Goal: Task Accomplishment & Management: Manage account settings

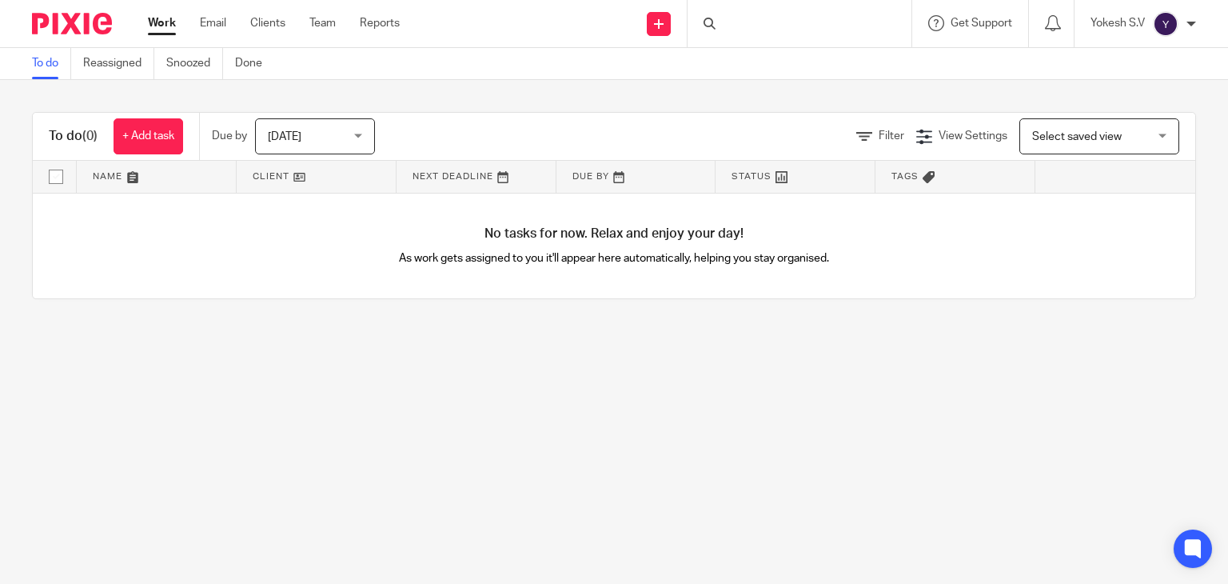
click at [755, 14] on div at bounding box center [800, 23] width 224 height 47
click at [729, 26] on input "Search" at bounding box center [792, 26] width 144 height 14
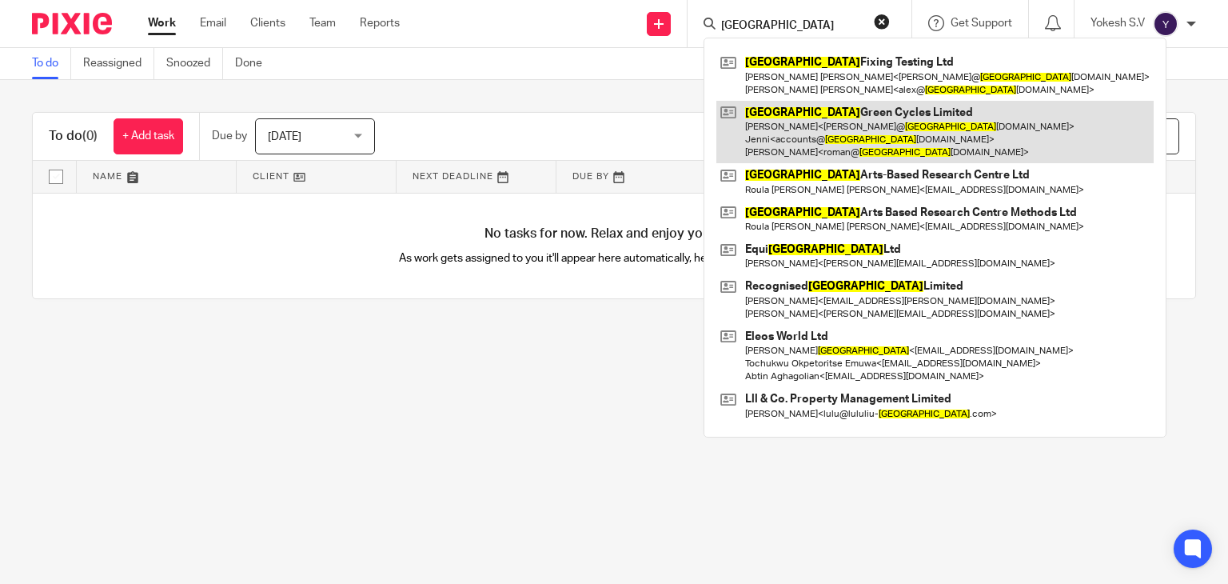
type input "[GEOGRAPHIC_DATA]"
click at [873, 101] on link at bounding box center [935, 132] width 437 height 63
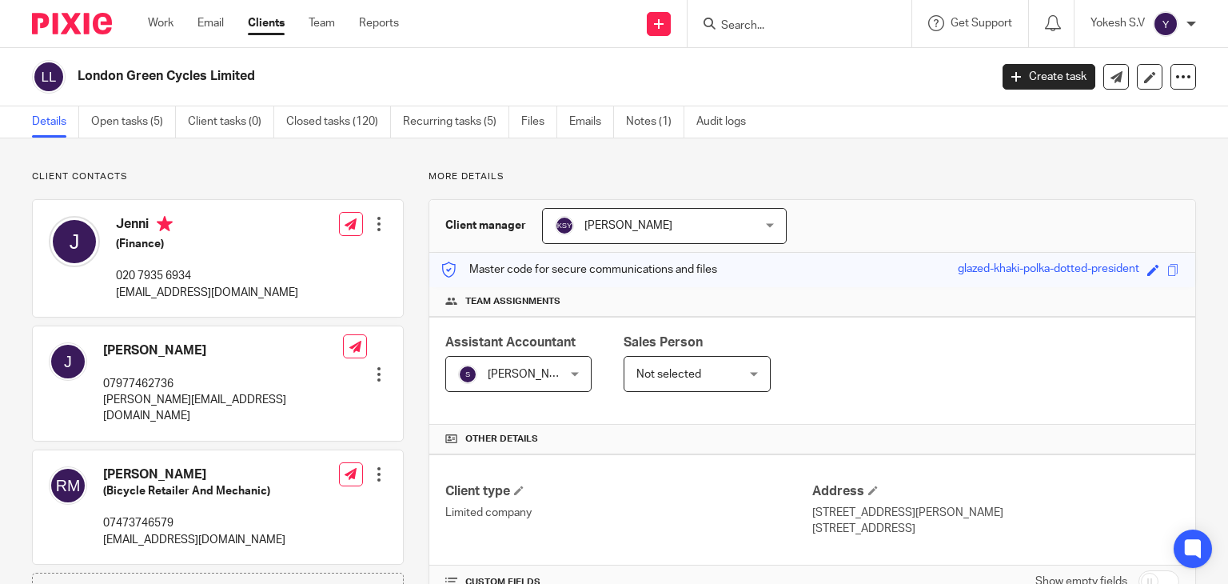
click at [789, 34] on div at bounding box center [800, 23] width 224 height 47
click at [773, 23] on input "Search" at bounding box center [792, 26] width 144 height 14
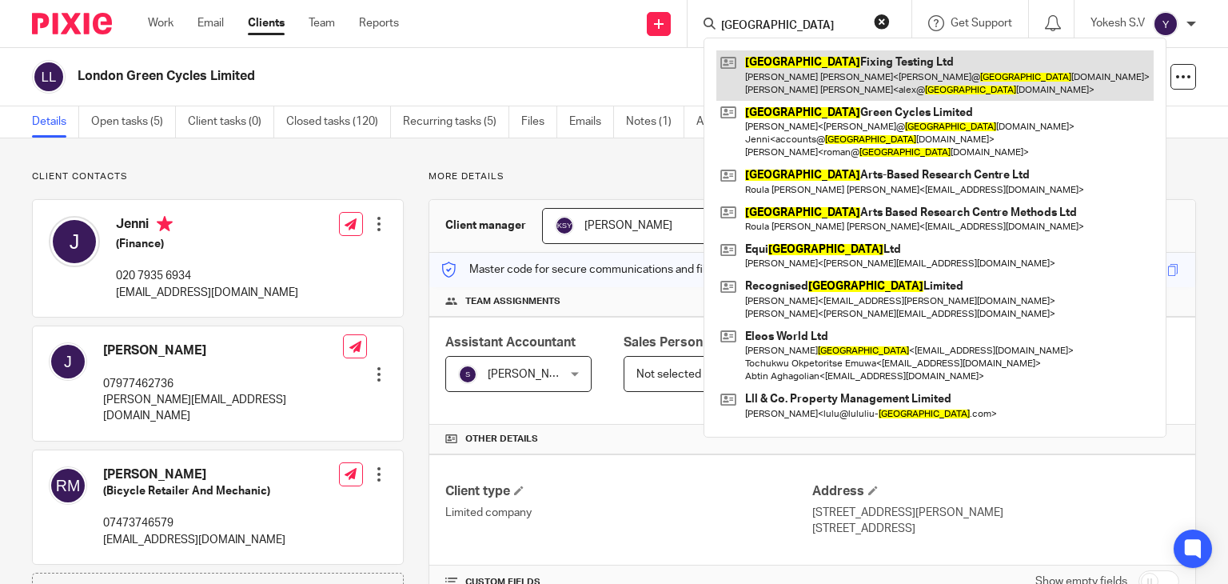
type input "london"
click at [822, 70] on link at bounding box center [935, 75] width 437 height 50
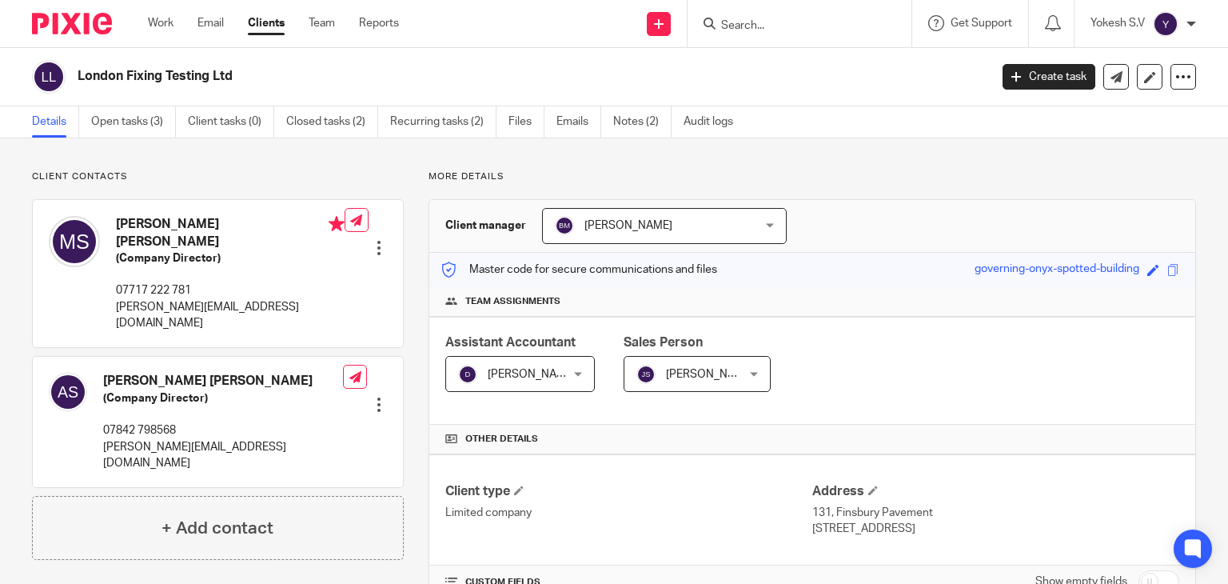
click at [560, 369] on div "Dhivya S T Dhivya S T" at bounding box center [520, 374] width 150 height 36
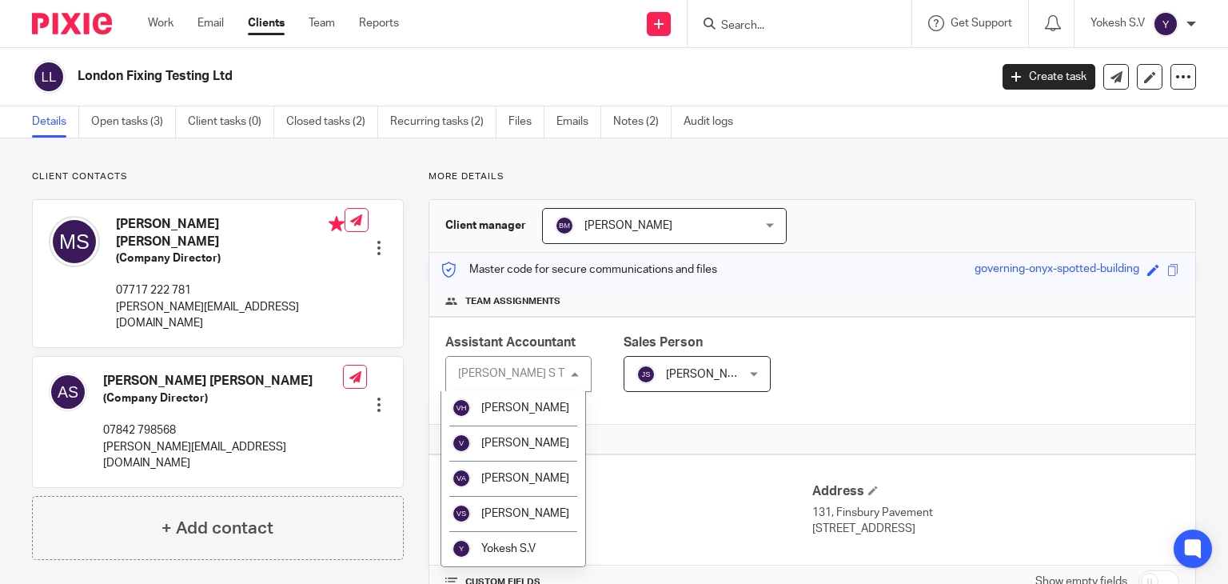
scroll to position [3594, 0]
click at [510, 170] on span "Swetha R" at bounding box center [511, 156] width 118 height 29
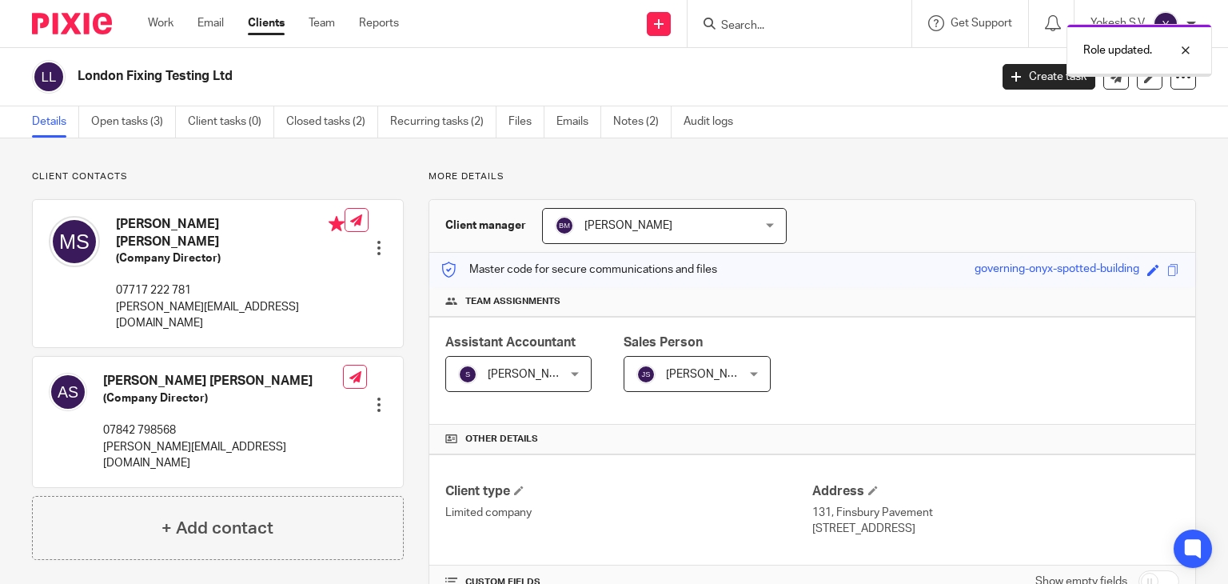
click at [631, 223] on span "Beata Mazurek" at bounding box center [629, 225] width 88 height 11
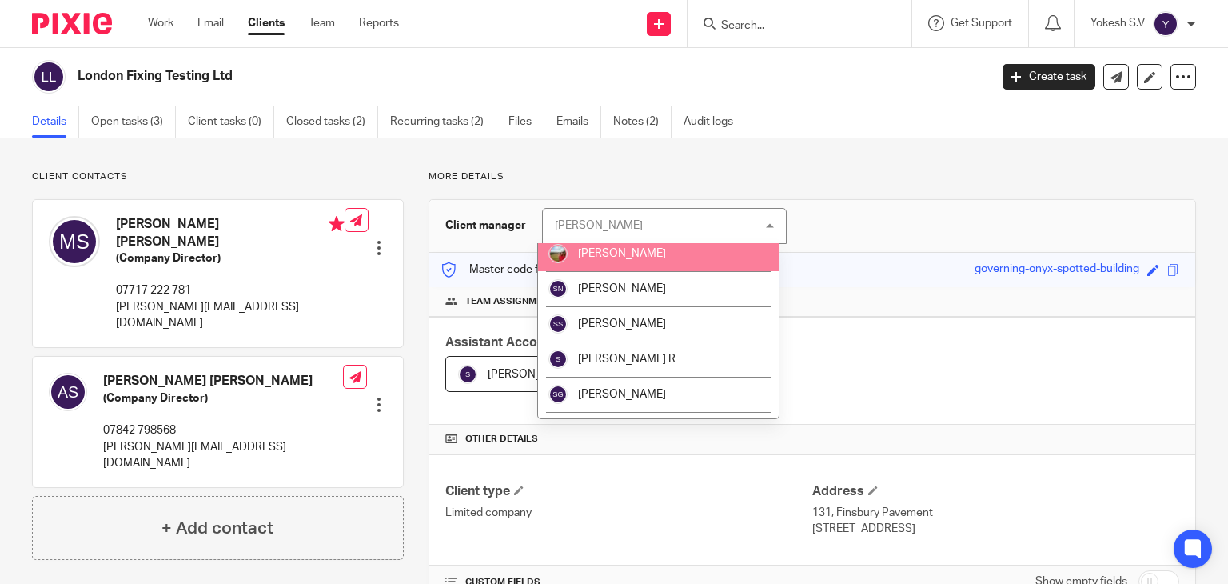
scroll to position [2875, 0]
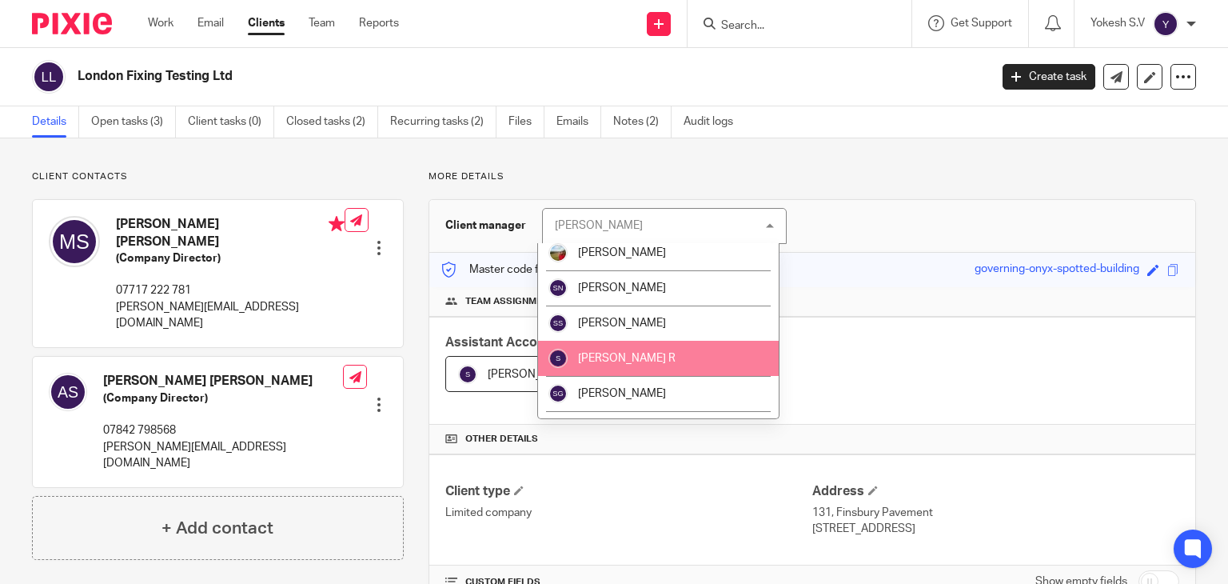
click at [639, 346] on li "Swetha R" at bounding box center [658, 358] width 241 height 35
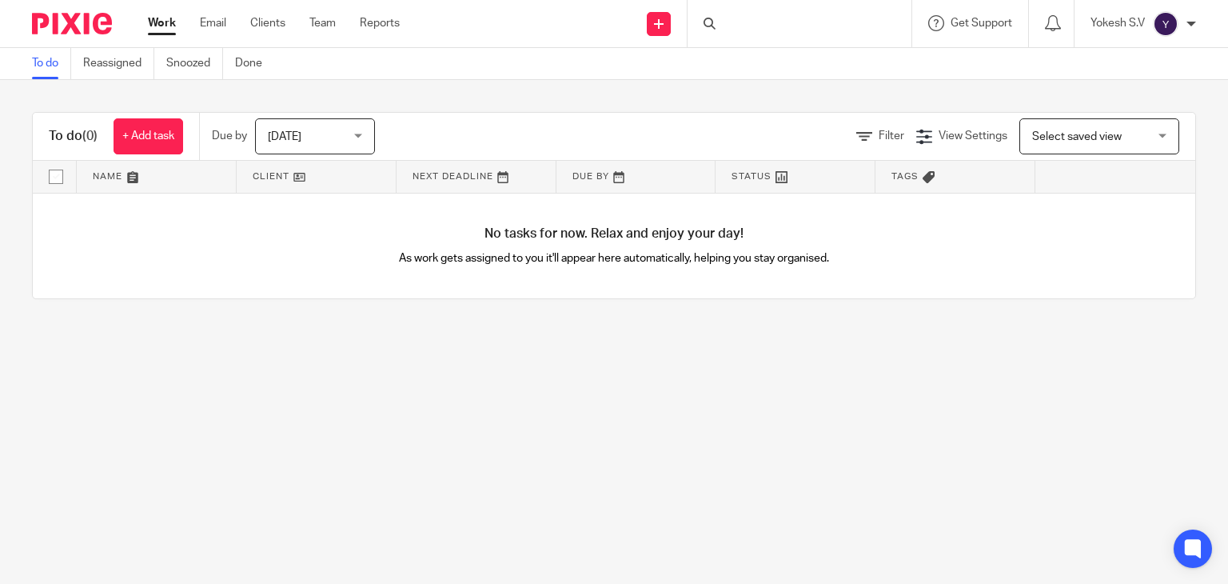
click at [265, 34] on div "Work Email Clients Team Reports Work Email Clients Team Reports Settings" at bounding box center [278, 23] width 292 height 47
click at [282, 26] on link "Clients" at bounding box center [267, 23] width 35 height 16
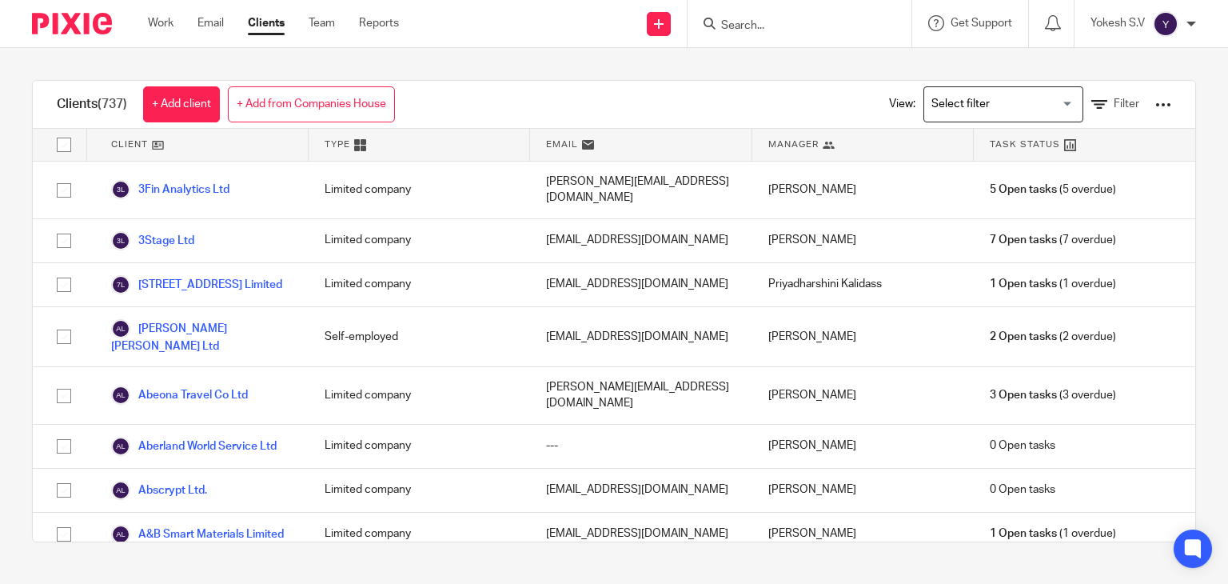
click at [981, 107] on input "Search for option" at bounding box center [1000, 104] width 148 height 28
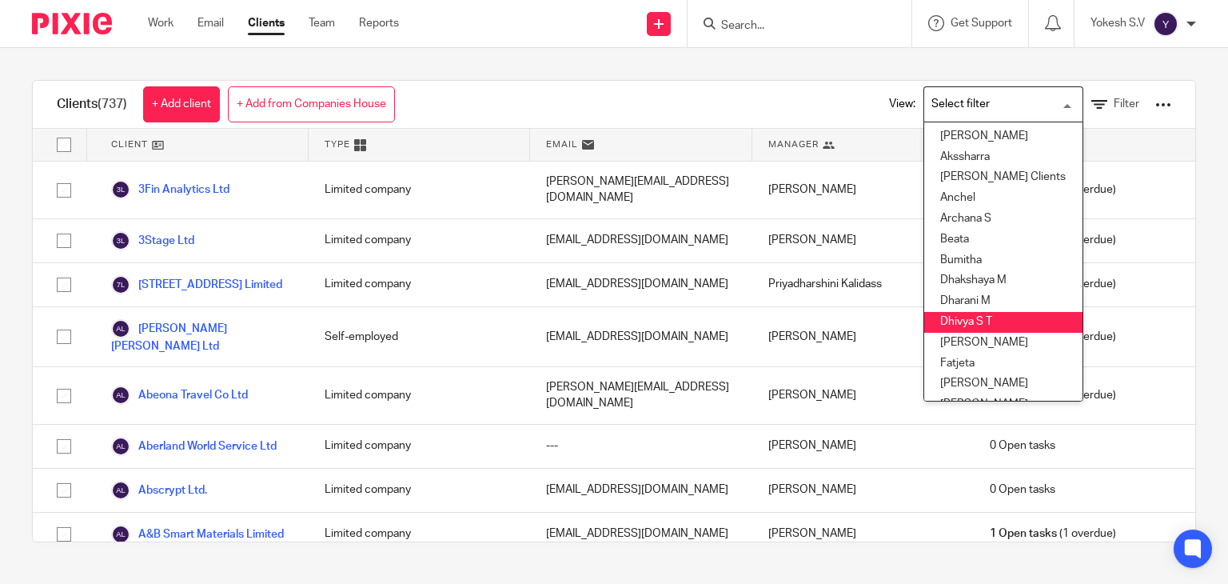
click at [943, 323] on li "Dhivya S T" at bounding box center [1003, 322] width 158 height 21
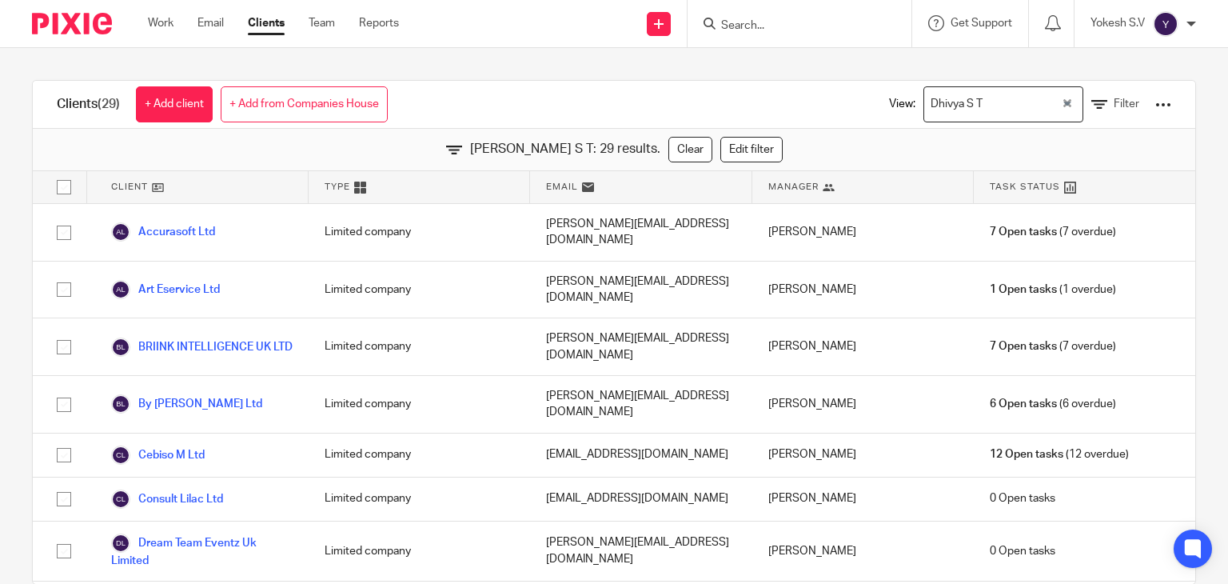
scroll to position [488, 0]
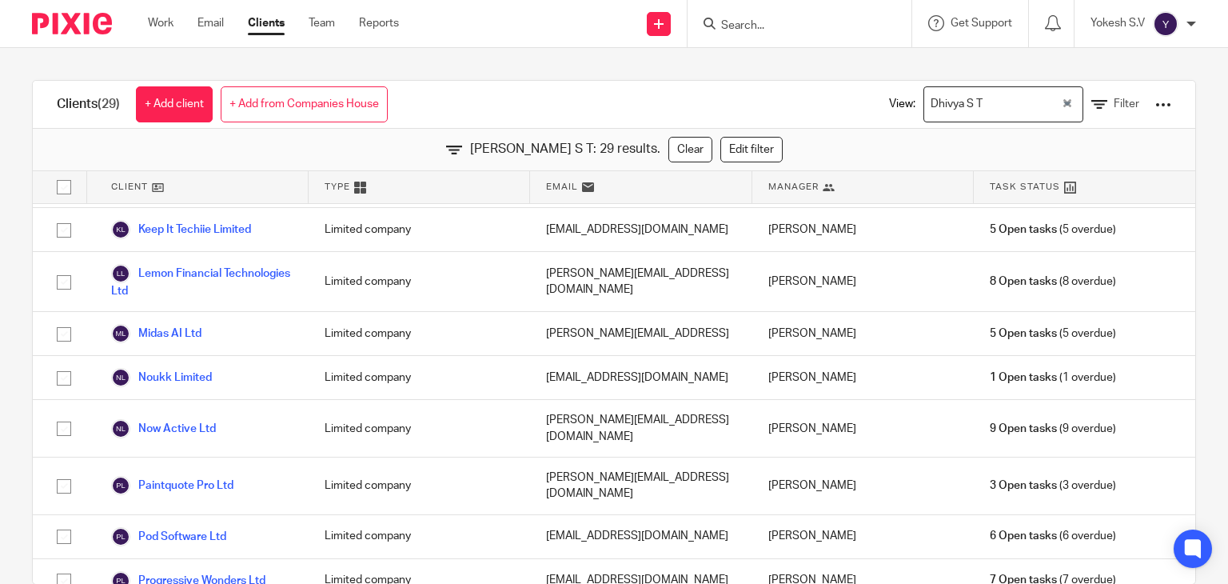
click at [1084, 92] on div "View: [PERSON_NAME] S T Loading... Filter" at bounding box center [1018, 104] width 306 height 47
click at [1092, 97] on link "Filter" at bounding box center [1116, 104] width 48 height 17
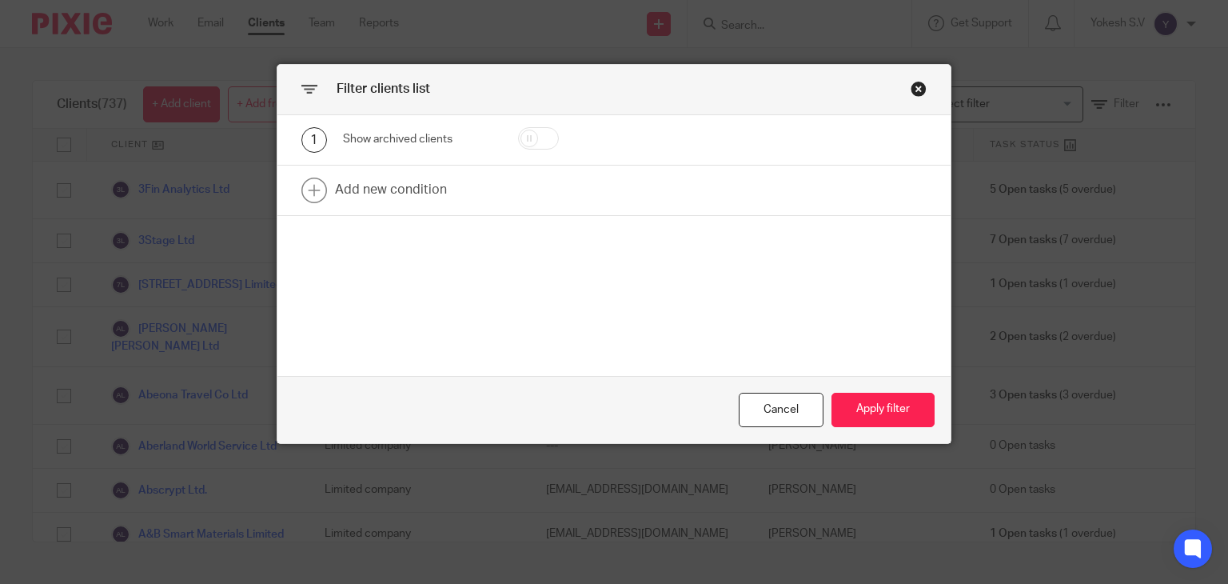
click at [911, 88] on div "Close this dialog window" at bounding box center [919, 89] width 16 height 16
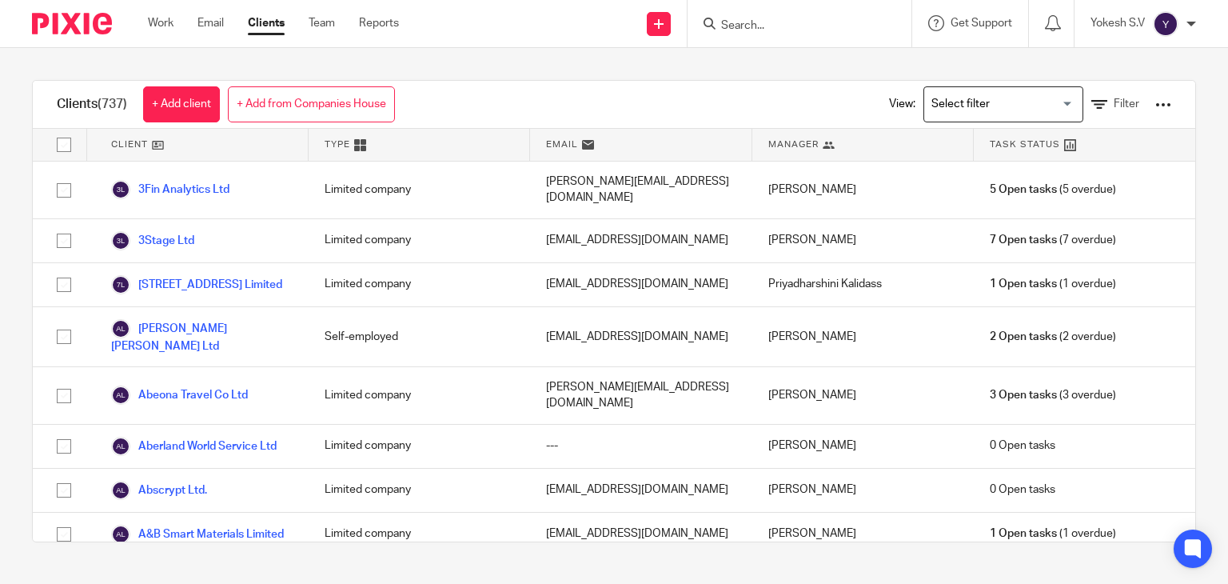
click at [1126, 99] on div "View: Loading... Filter" at bounding box center [1018, 104] width 306 height 47
click at [1156, 100] on div at bounding box center [1164, 105] width 16 height 16
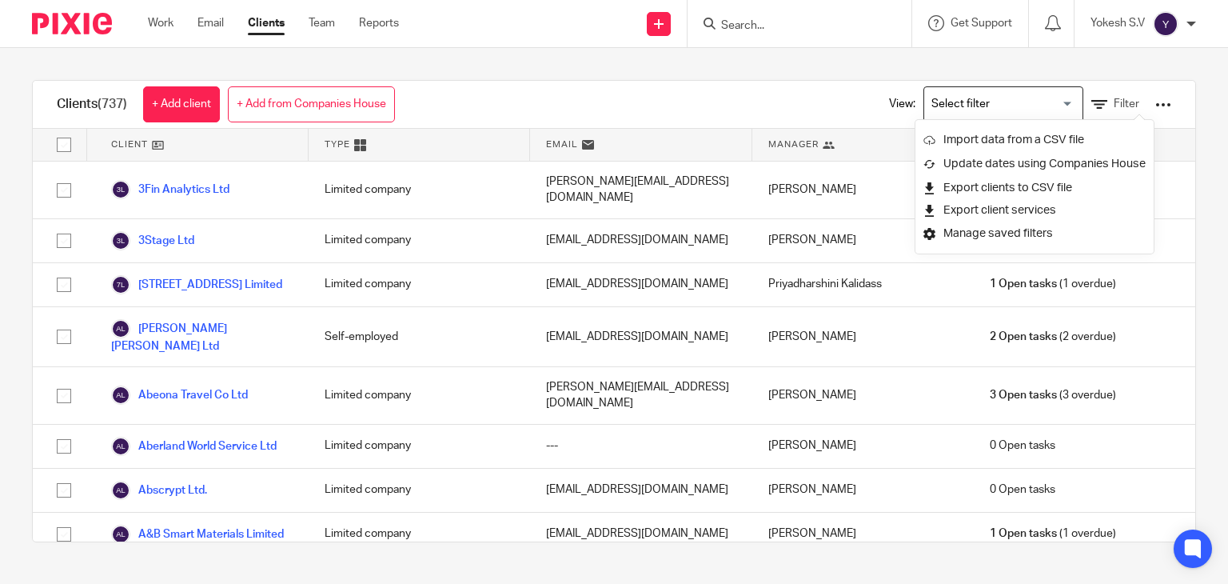
click at [720, 82] on div "Clients (737) + Add client + Add from Companies House View: Loading... Filter" at bounding box center [614, 105] width 1163 height 48
